Goal: Information Seeking & Learning: Learn about a topic

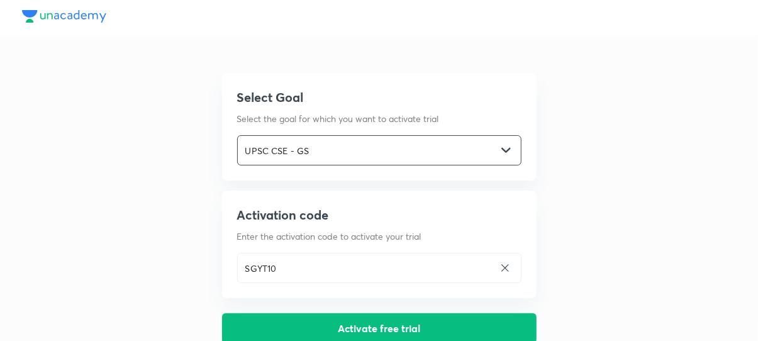
scroll to position [140, 0]
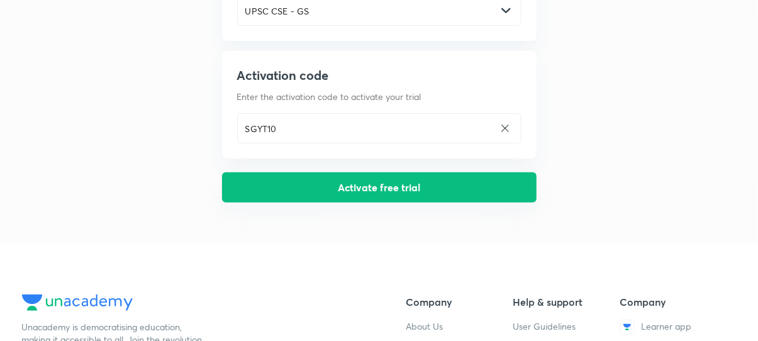
click at [479, 177] on button "Activate free trial" at bounding box center [379, 187] width 314 height 30
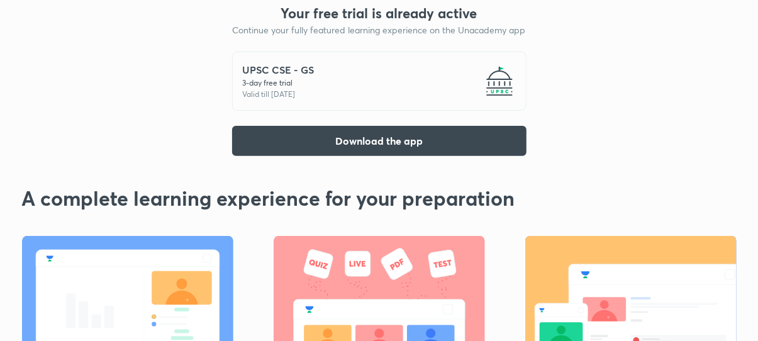
click at [290, 100] on p "Valid till 4 Oct 2025" at bounding box center [279, 94] width 72 height 11
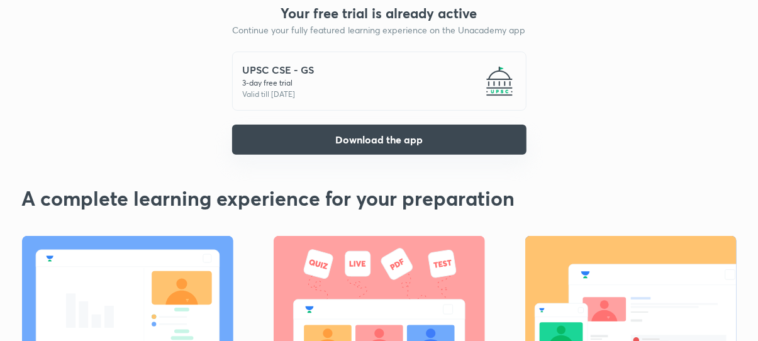
click at [421, 149] on button "Download the app" at bounding box center [379, 140] width 294 height 30
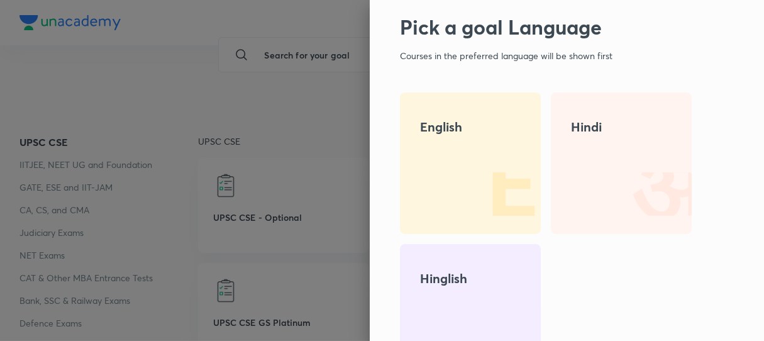
click at [321, 47] on div at bounding box center [382, 170] width 764 height 341
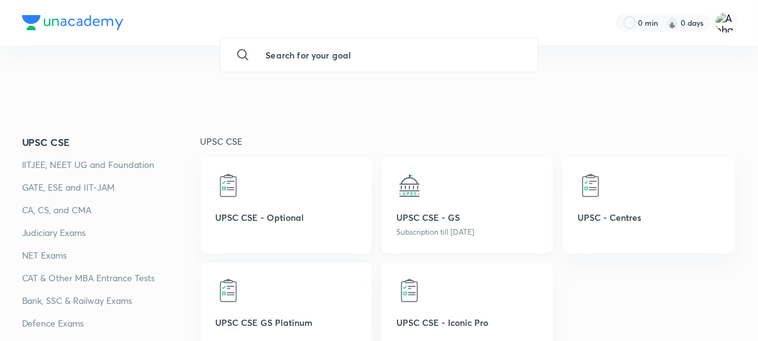
scroll to position [209, 0]
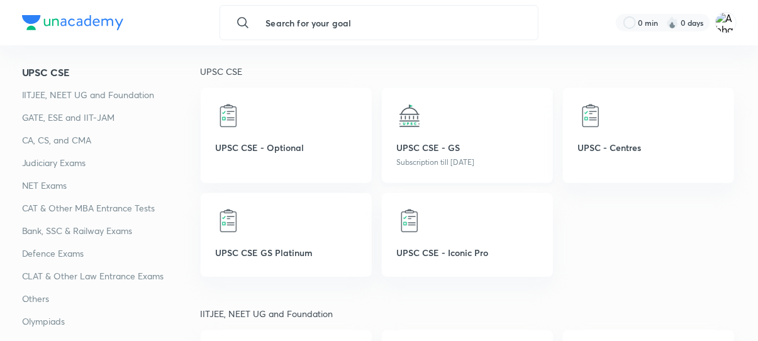
click at [431, 122] on div at bounding box center [467, 115] width 141 height 25
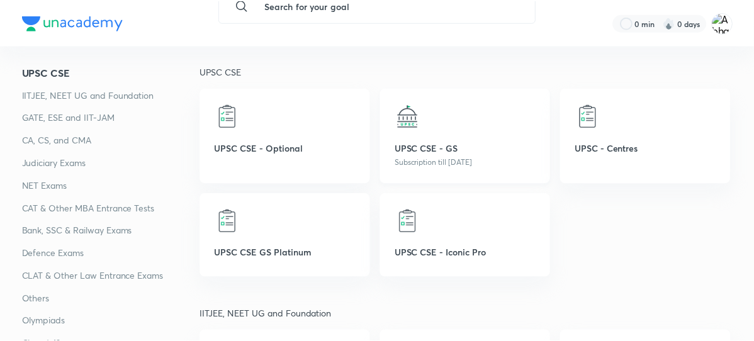
scroll to position [0, 0]
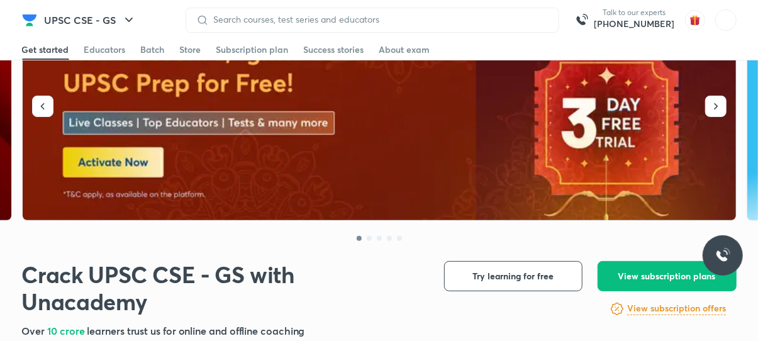
scroll to position [349, 0]
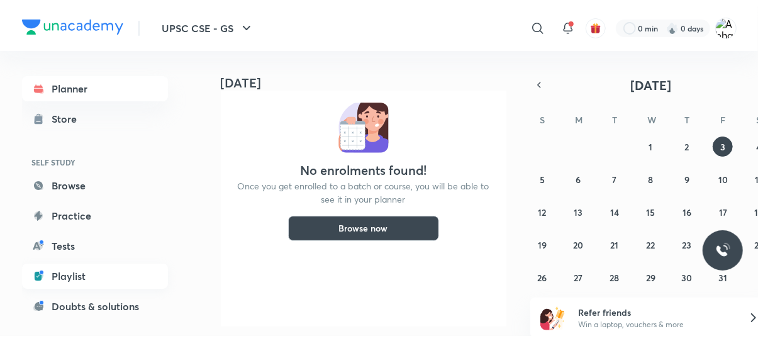
scroll to position [70, 0]
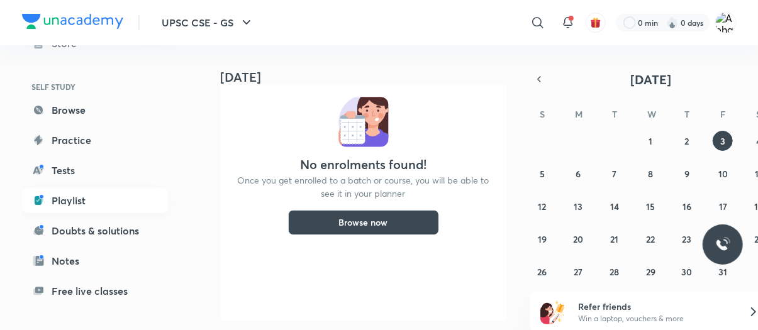
click at [81, 201] on link "Playlist" at bounding box center [95, 200] width 146 height 25
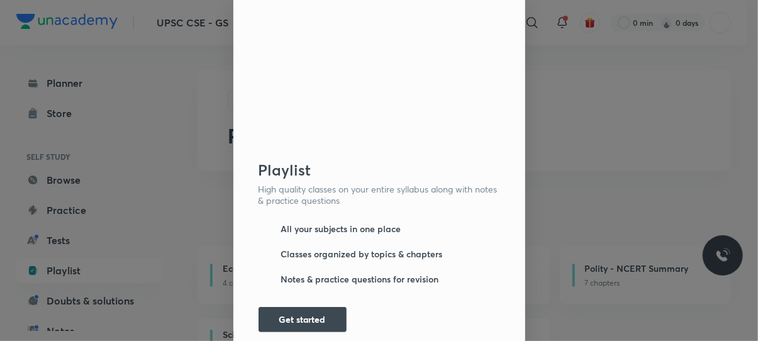
scroll to position [16, 0]
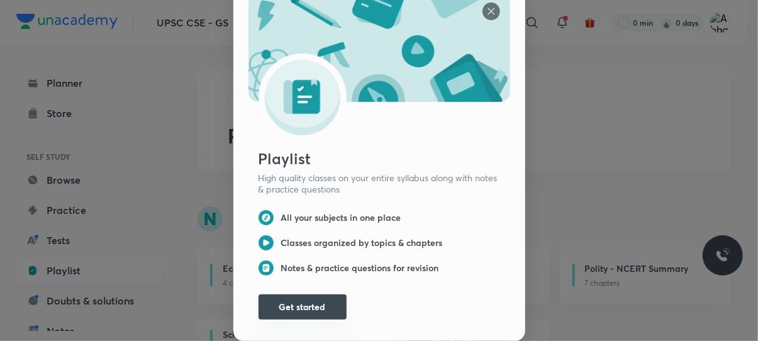
click at [326, 297] on button "Get started" at bounding box center [303, 306] width 88 height 25
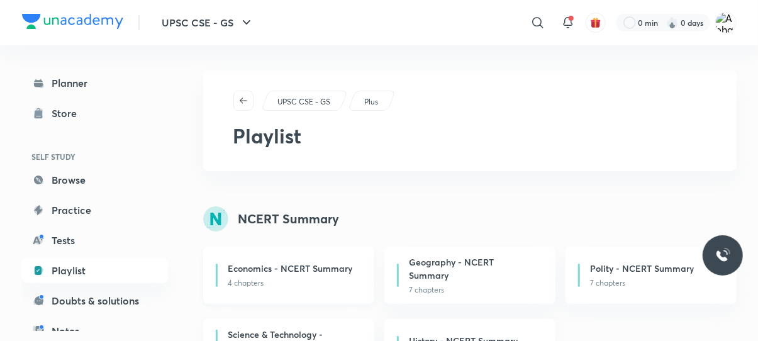
scroll to position [140, 0]
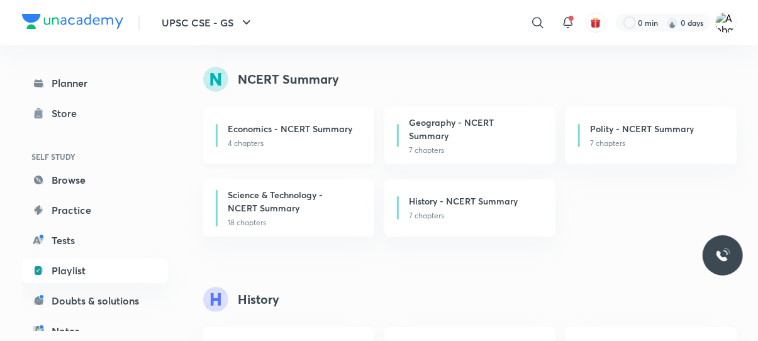
click at [299, 127] on h6 "Economics - NCERT Summary" at bounding box center [290, 128] width 125 height 13
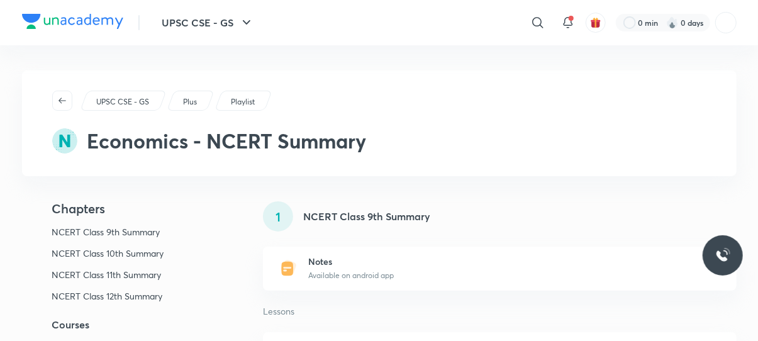
scroll to position [140, 0]
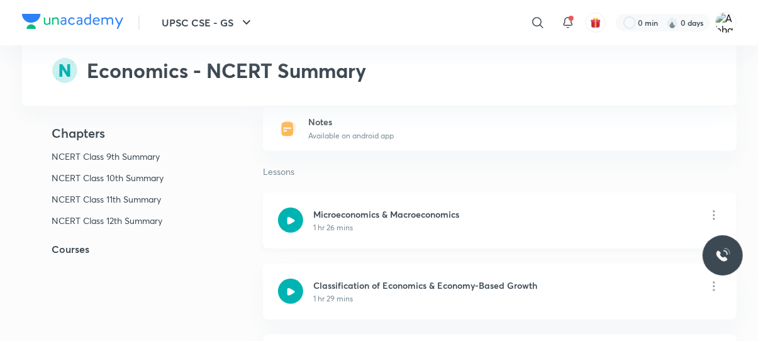
click at [367, 232] on div "1 hr 26 mins" at bounding box center [386, 227] width 146 height 11
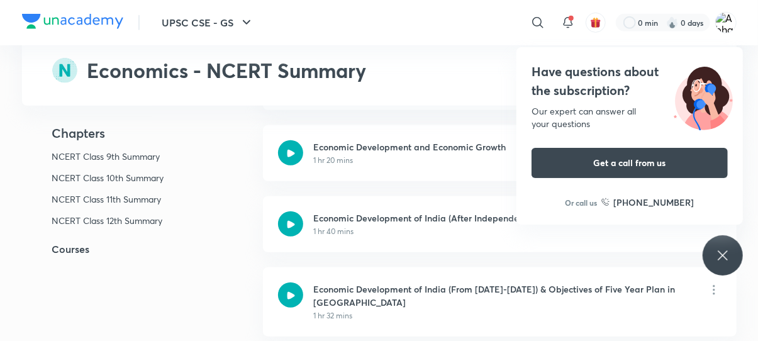
scroll to position [559, 0]
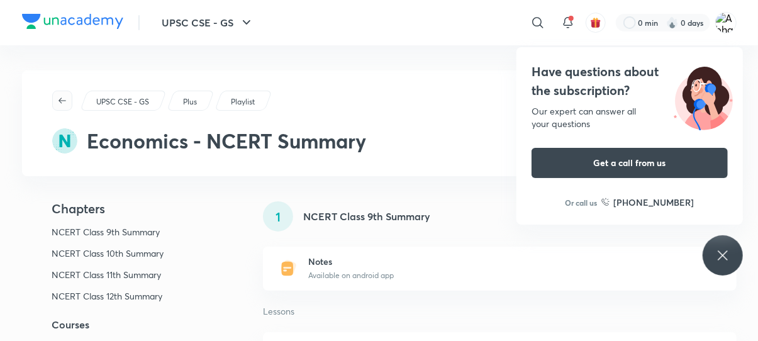
click at [65, 94] on button "button" at bounding box center [62, 101] width 20 height 20
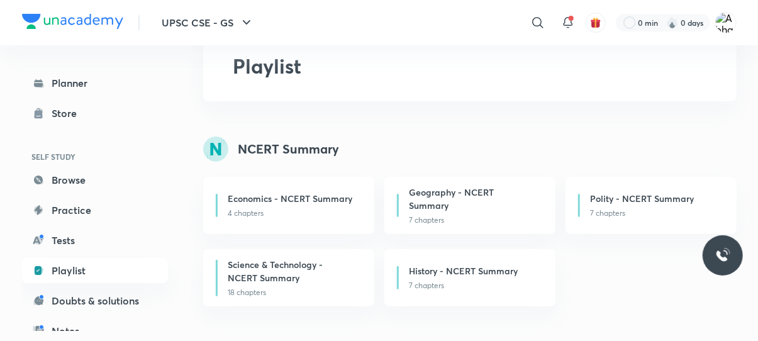
scroll to position [70, 0]
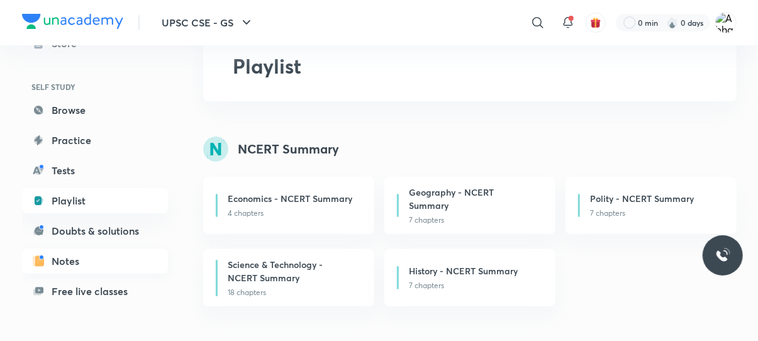
click at [123, 255] on link "Notes" at bounding box center [95, 260] width 146 height 25
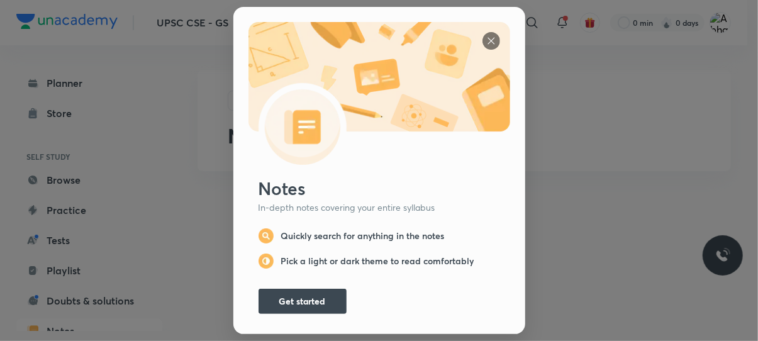
click at [281, 289] on button "Get started" at bounding box center [303, 301] width 88 height 25
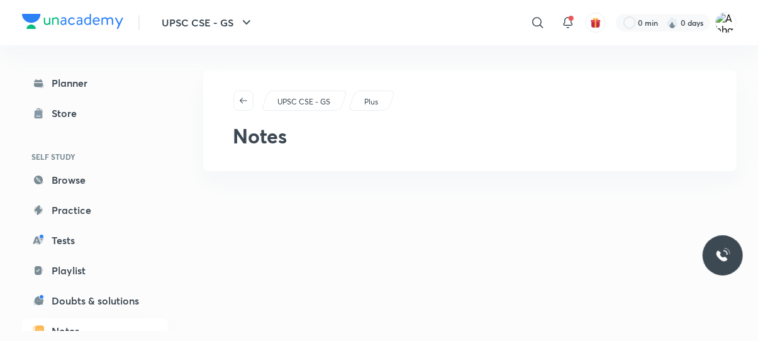
click at [372, 104] on p "Plus" at bounding box center [371, 101] width 14 height 11
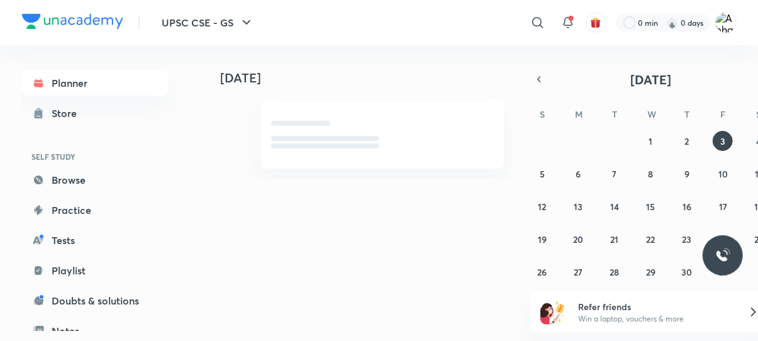
click at [523, 282] on div "[DATE] [DATE] [DATE] S M T W T F S 28 29 30 1 2 3 4 5 6 7 8 9 10 11 12 13 14 15…" at bounding box center [469, 188] width 533 height 286
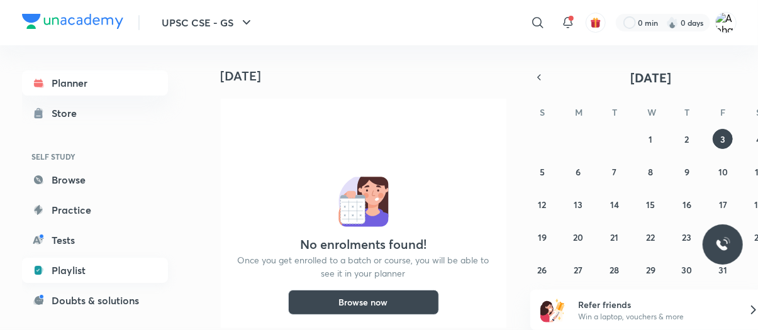
scroll to position [165, 0]
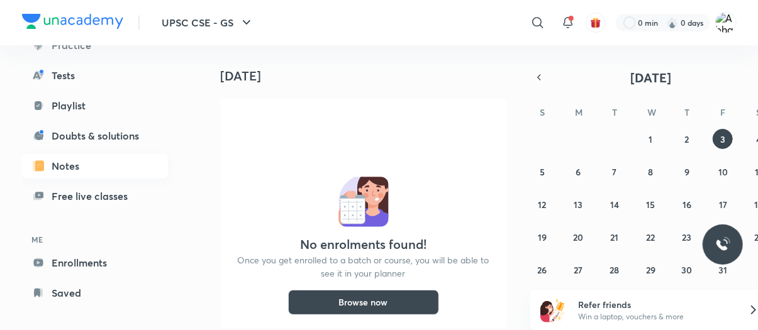
click at [99, 159] on link "Notes" at bounding box center [95, 165] width 146 height 25
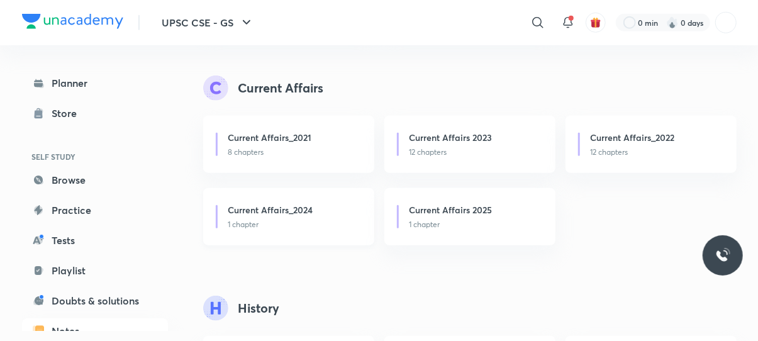
scroll to position [699, 0]
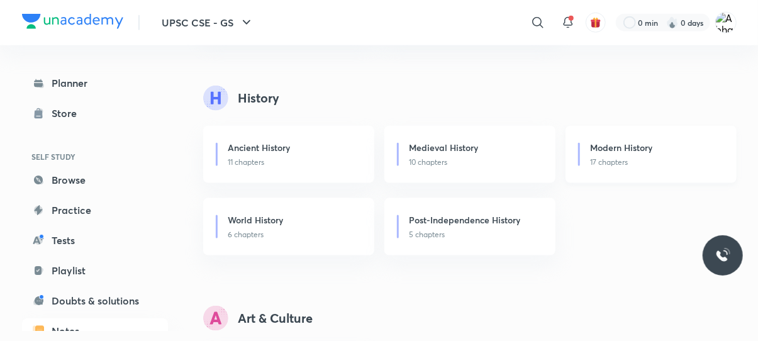
click at [600, 157] on p "17 chapters" at bounding box center [655, 162] width 131 height 11
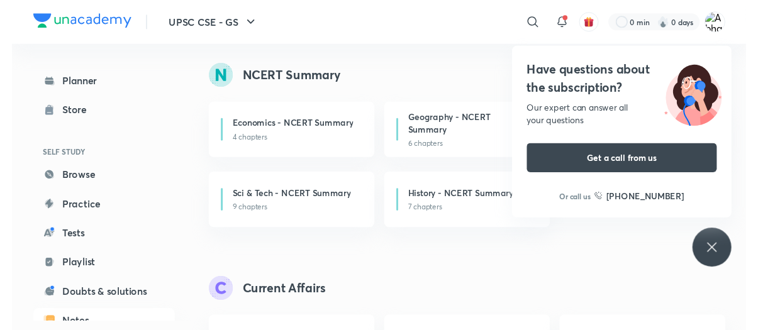
scroll to position [0, 0]
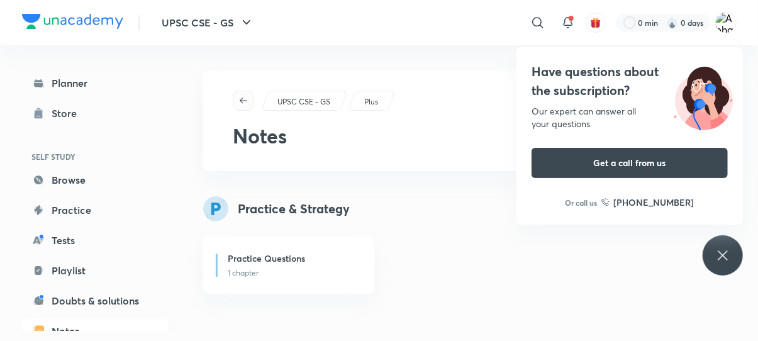
click at [242, 99] on icon "button" at bounding box center [243, 101] width 10 height 10
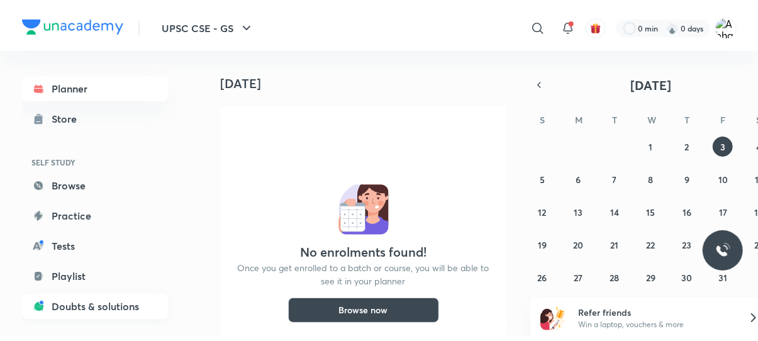
scroll to position [165, 0]
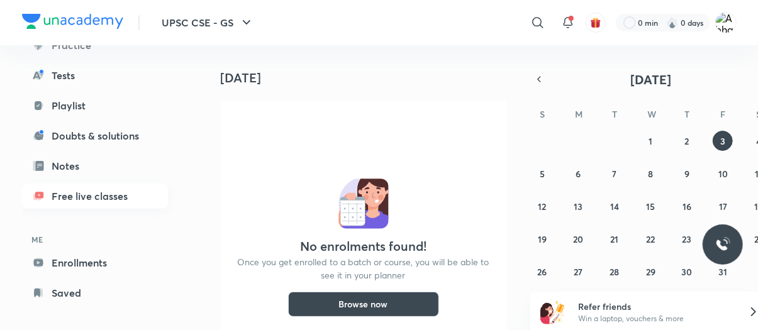
click at [98, 204] on link "Free live classes" at bounding box center [95, 196] width 146 height 25
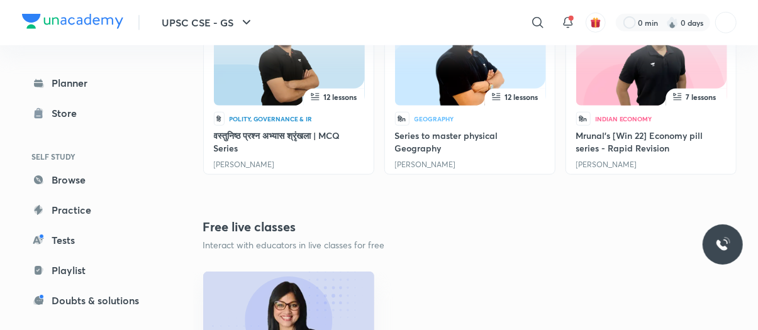
scroll to position [629, 0]
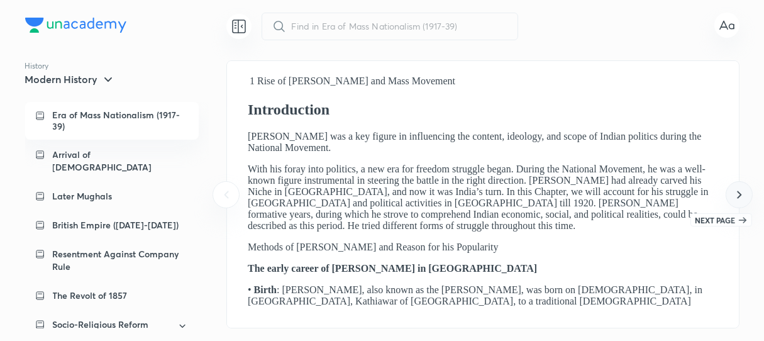
click at [734, 193] on icon at bounding box center [739, 194] width 15 height 15
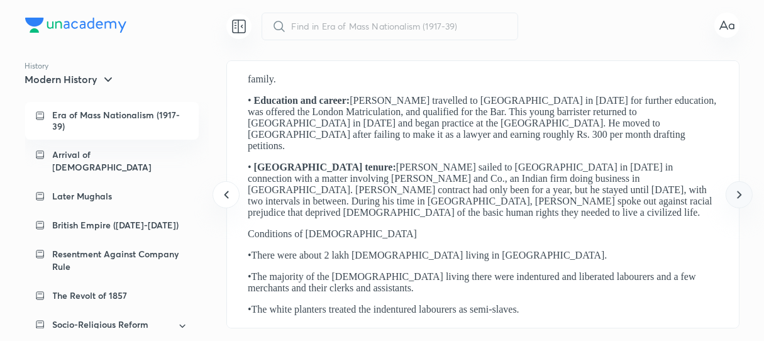
click at [736, 196] on icon at bounding box center [739, 194] width 15 height 15
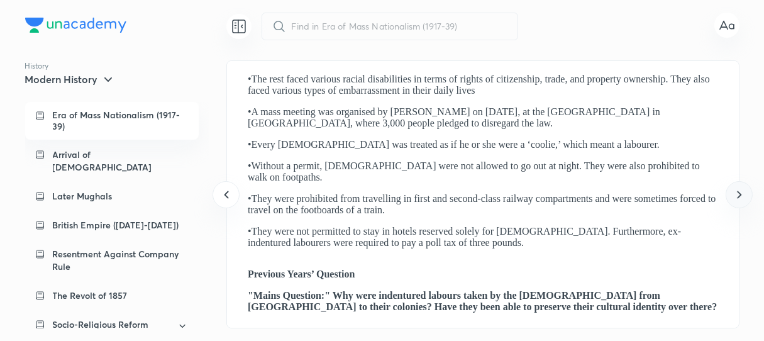
click at [735, 198] on icon at bounding box center [739, 194] width 15 height 15
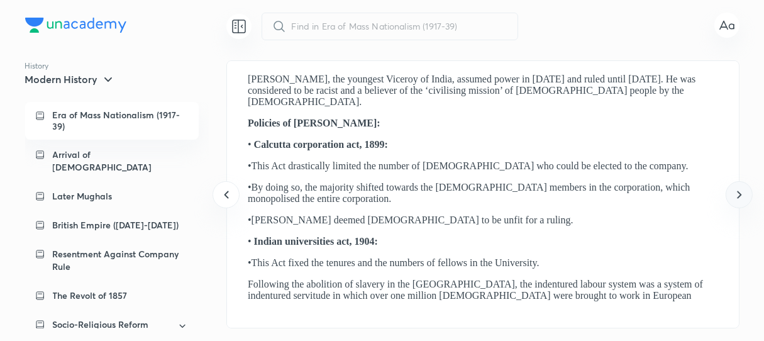
click at [735, 198] on icon at bounding box center [739, 194] width 15 height 15
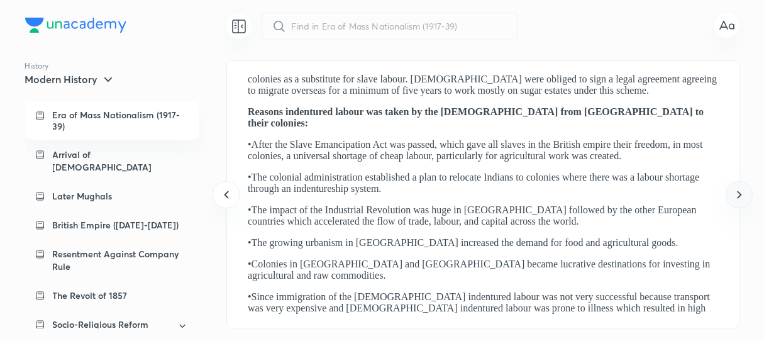
click at [735, 198] on icon at bounding box center [739, 194] width 15 height 15
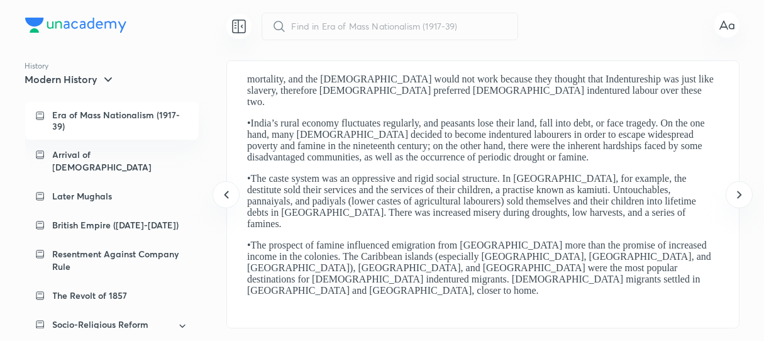
click at [403, 113] on div "Previous Years’ Question "Mains Question:" Why were indentured labours taken by…" at bounding box center [226, 194] width 3031 height 242
click at [736, 193] on icon at bounding box center [739, 194] width 15 height 15
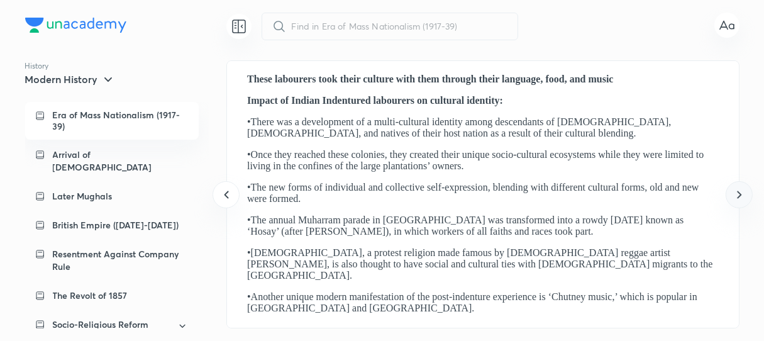
click at [735, 193] on icon at bounding box center [739, 194] width 15 height 15
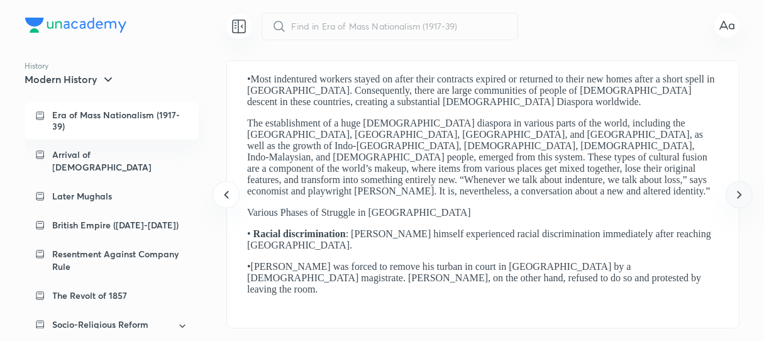
click at [732, 193] on icon at bounding box center [739, 194] width 15 height 15
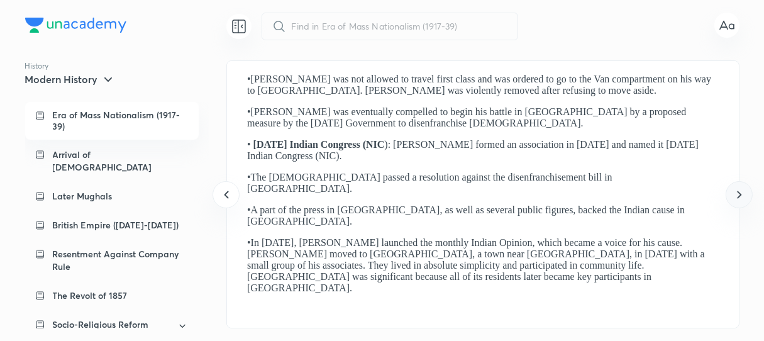
click at [731, 194] on div at bounding box center [739, 194] width 27 height 27
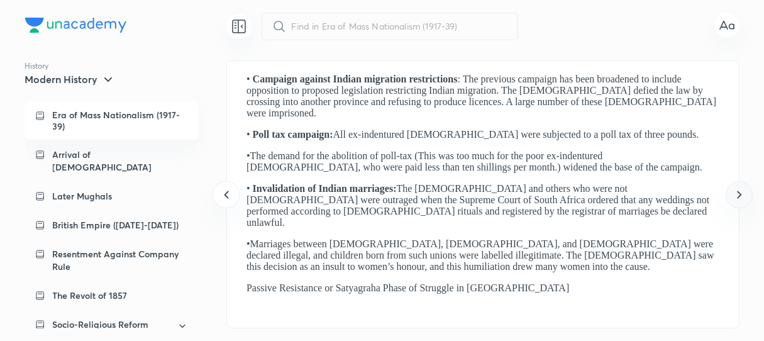
click at [729, 195] on div at bounding box center [739, 194] width 27 height 27
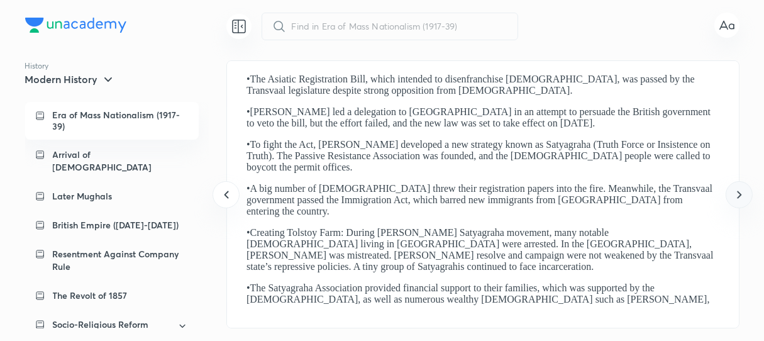
click at [726, 194] on div at bounding box center [739, 194] width 27 height 27
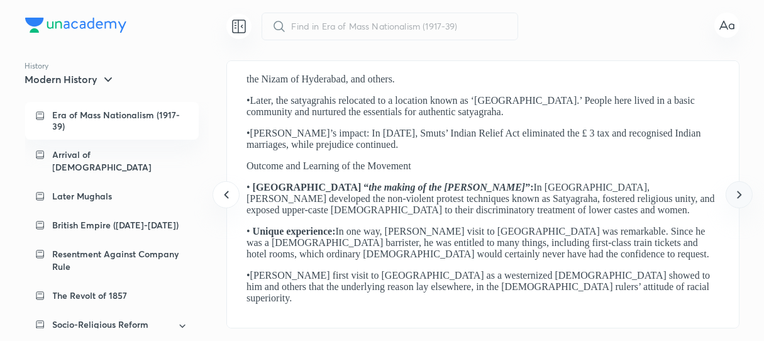
click at [726, 192] on div at bounding box center [739, 194] width 27 height 27
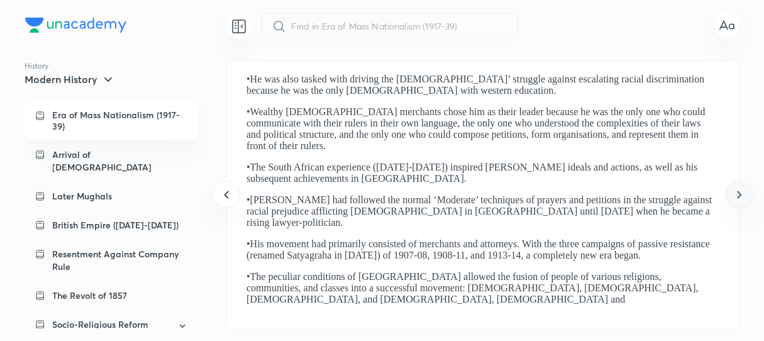
click at [726, 192] on div at bounding box center [739, 194] width 27 height 27
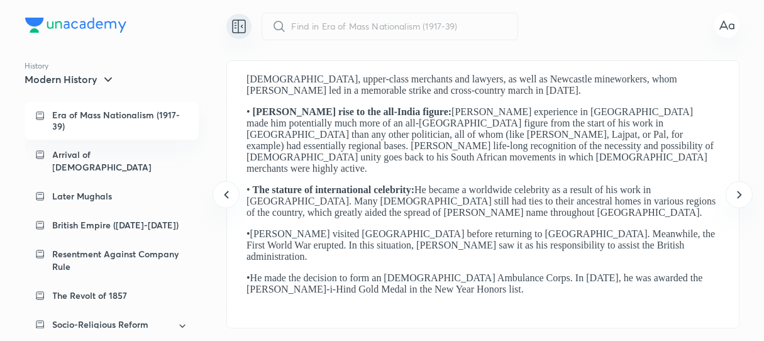
click at [250, 28] on div at bounding box center [238, 26] width 25 height 25
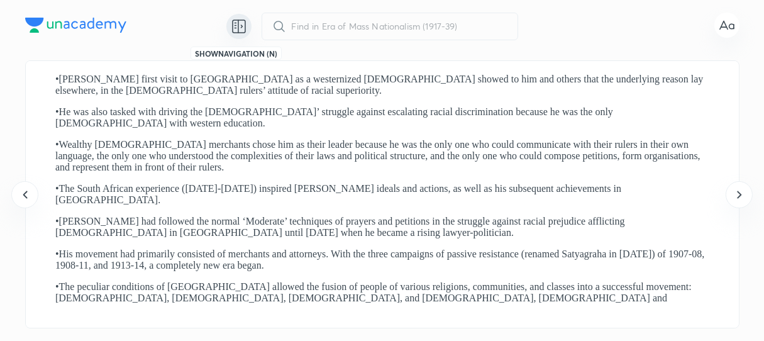
scroll to position [0, 0]
click at [243, 30] on icon at bounding box center [238, 26] width 15 height 15
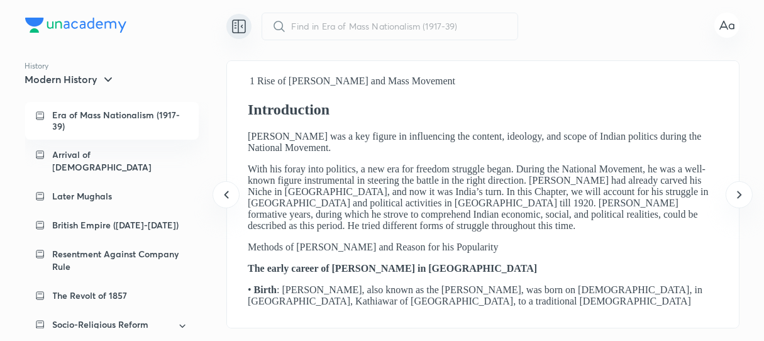
scroll to position [0, 6144]
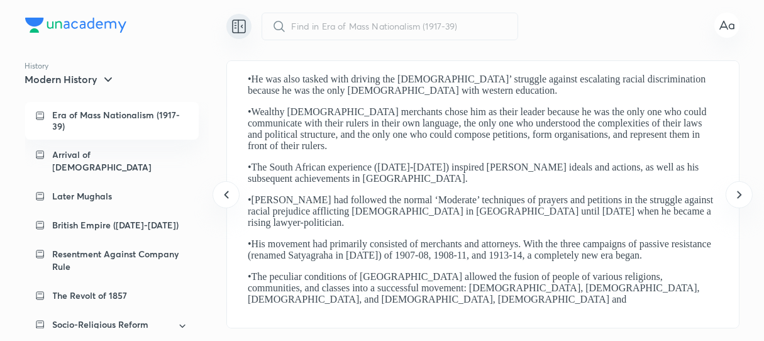
click at [208, 82] on div "History Modern History" at bounding box center [125, 73] width 201 height 26
click at [221, 191] on icon at bounding box center [226, 194] width 15 height 15
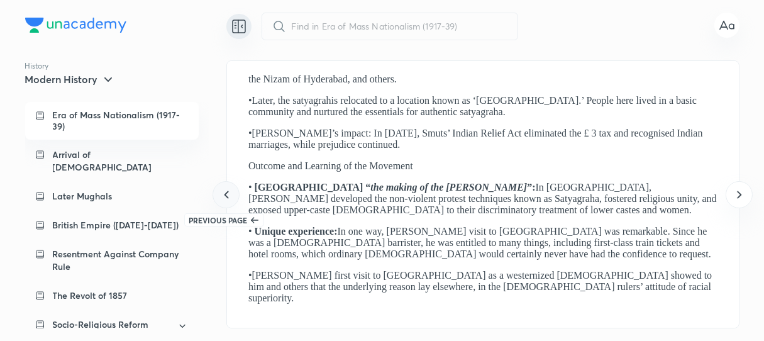
drag, startPoint x: 228, startPoint y: 194, endPoint x: 231, endPoint y: 187, distance: 7.0
click at [231, 191] on icon at bounding box center [226, 194] width 15 height 15
